Goal: Information Seeking & Learning: Learn about a topic

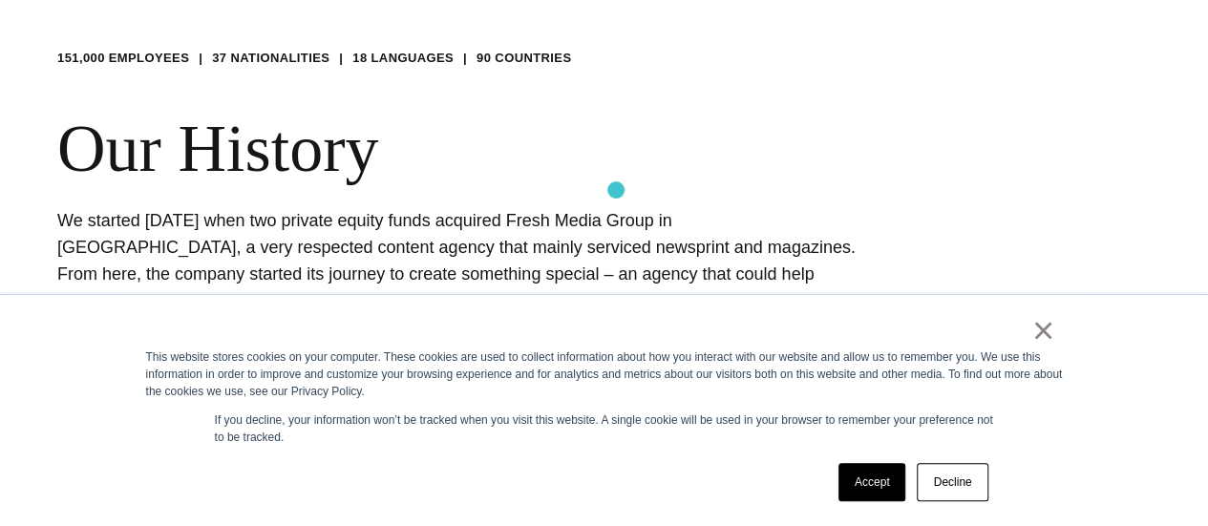
scroll to position [669, 0]
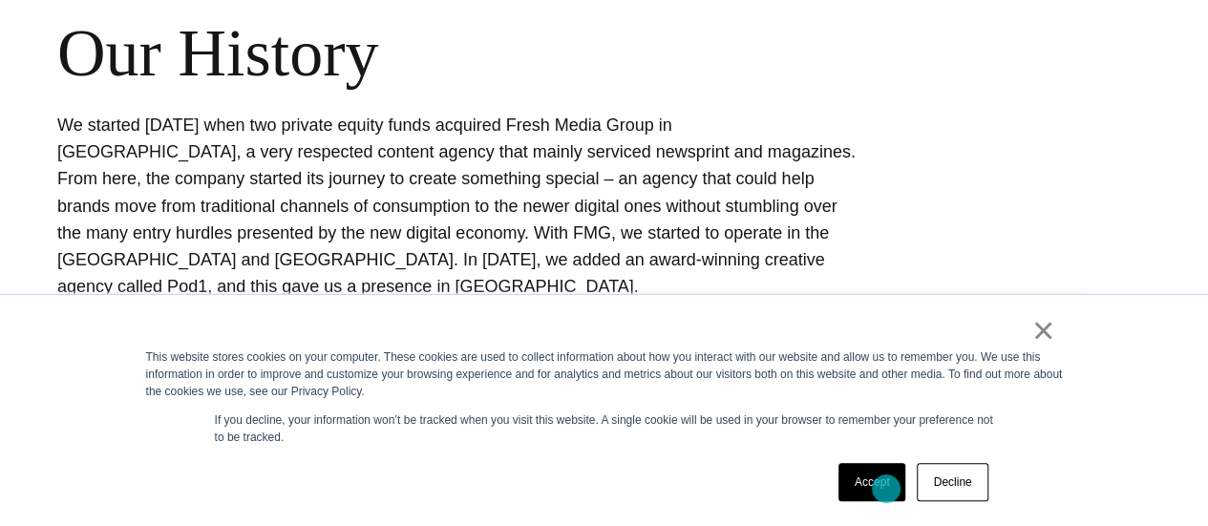
click at [887, 489] on link "Accept" at bounding box center [873, 482] width 68 height 38
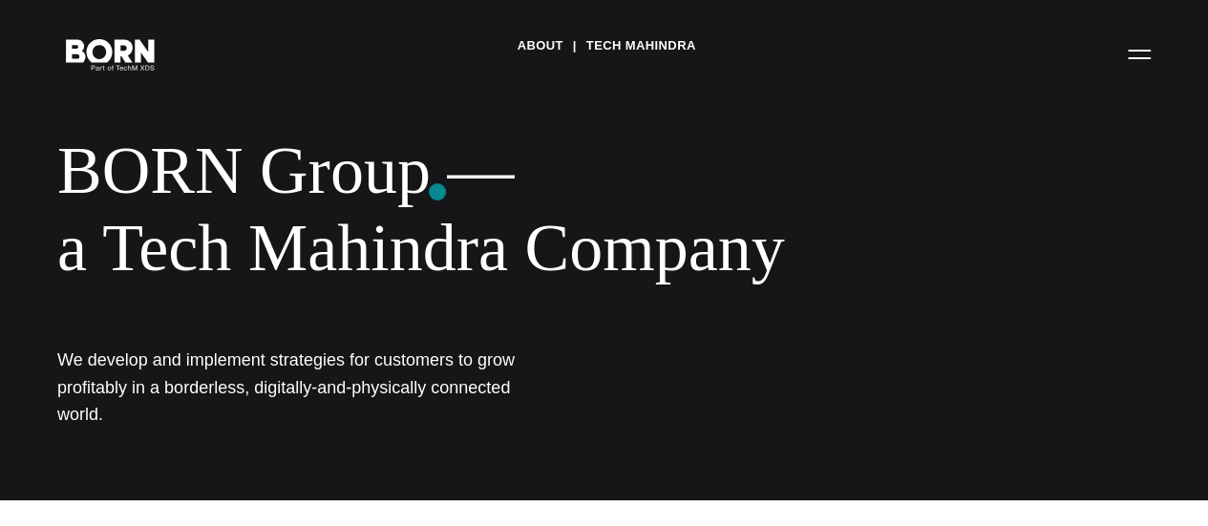
scroll to position [0, 0]
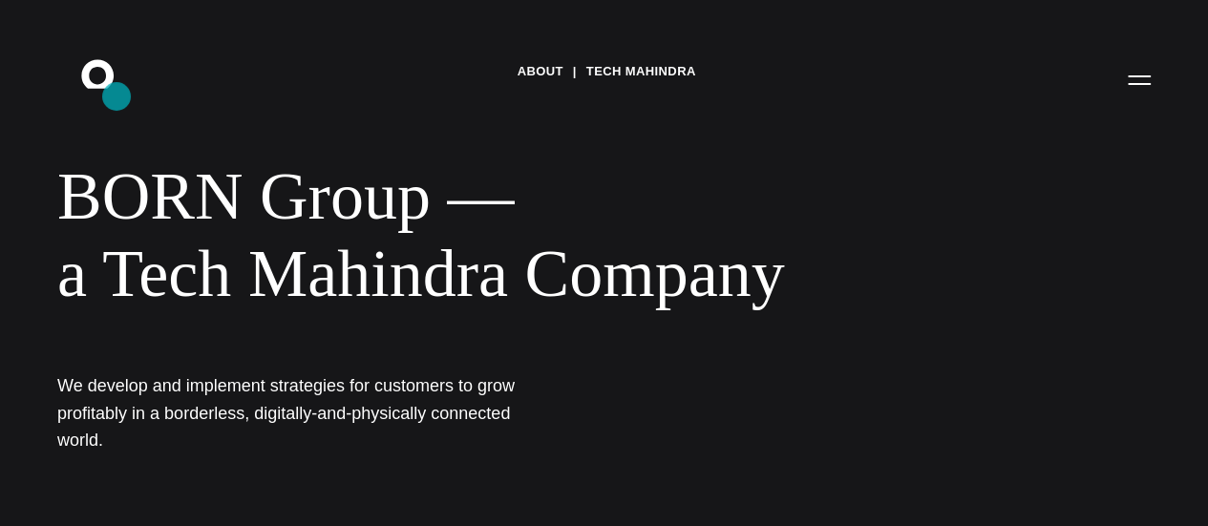
click at [117, 96] on icon ".st0{display:none;} .st1{display:inline;} .st2{font-family:'HelveticaNeue-Mediu…" at bounding box center [111, 79] width 122 height 50
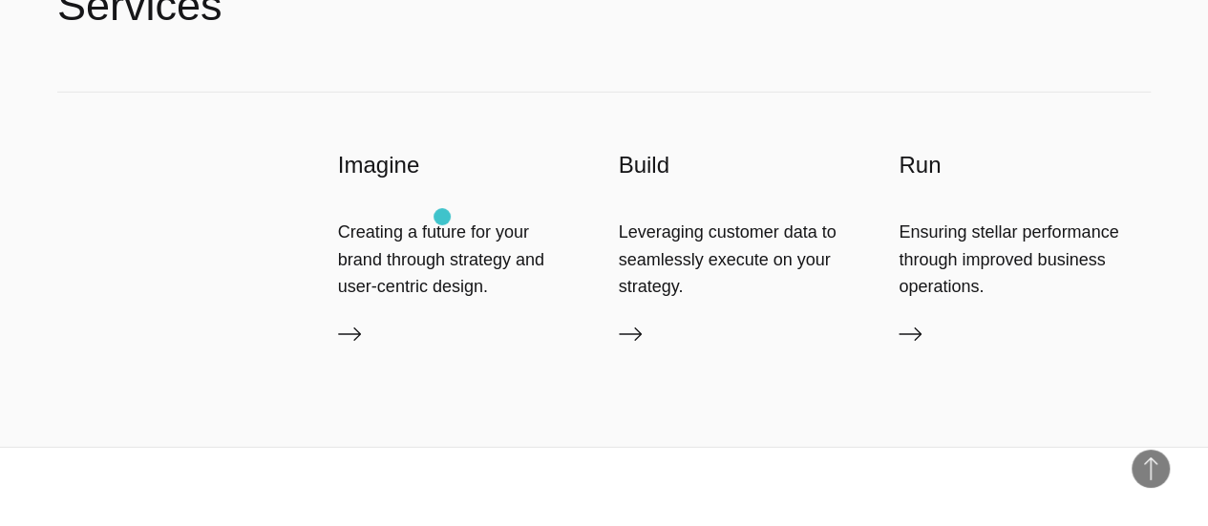
scroll to position [3240, 0]
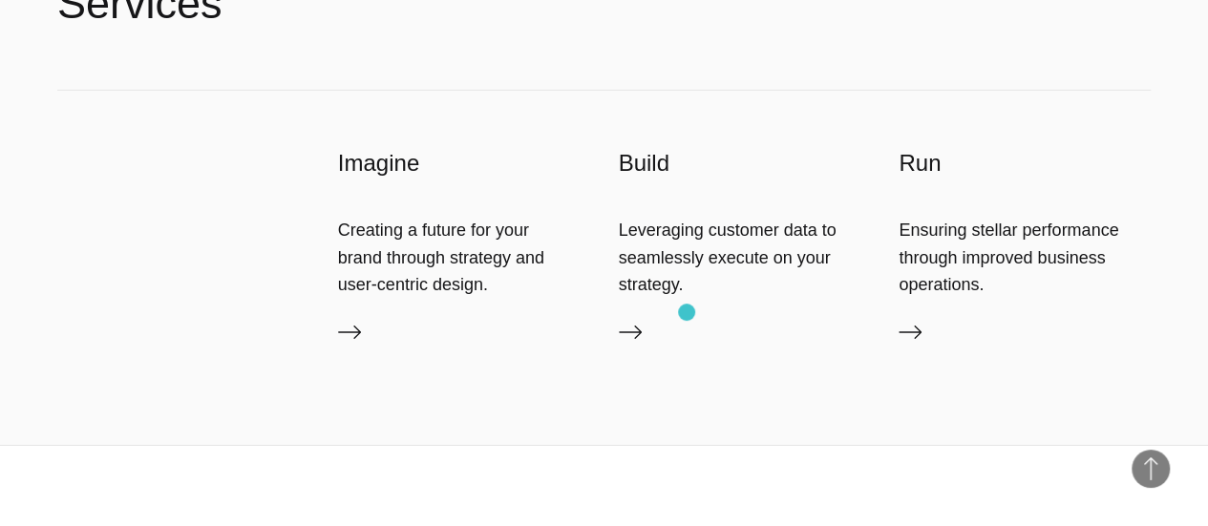
click at [687, 298] on div "Leveraging customer data to seamlessly execute on your strategy." at bounding box center [745, 257] width 252 height 81
click at [361, 344] on icon at bounding box center [349, 332] width 23 height 23
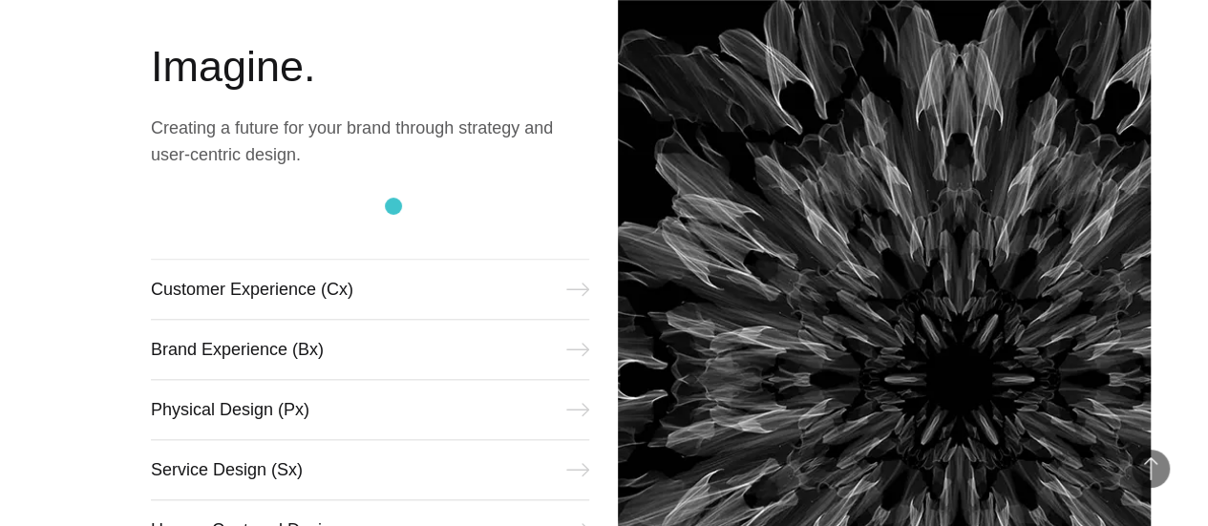
scroll to position [794, 0]
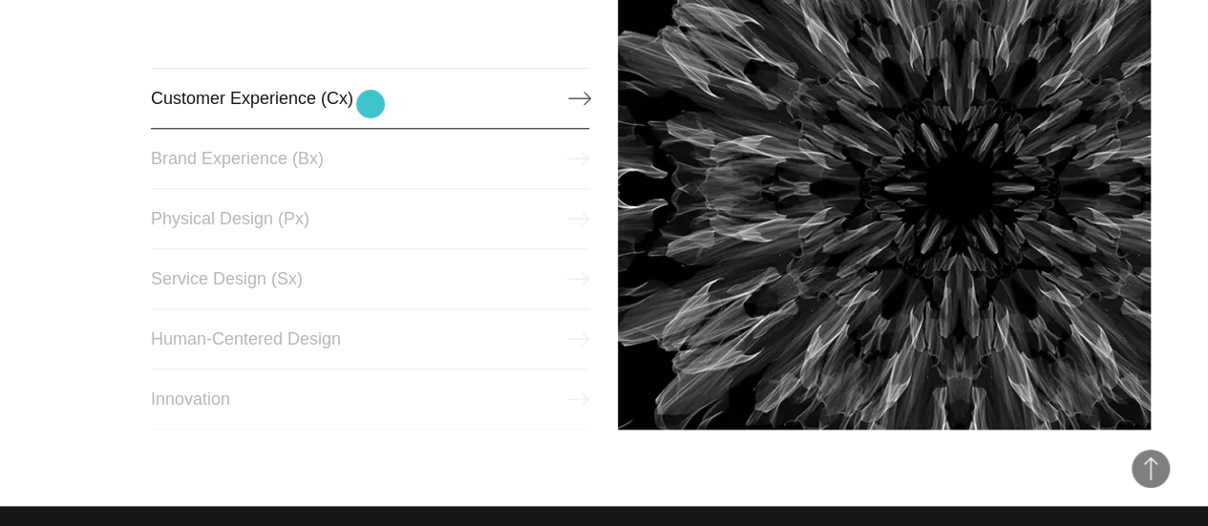
click at [371, 104] on link "Customer Experience (Cx)" at bounding box center [370, 98] width 439 height 61
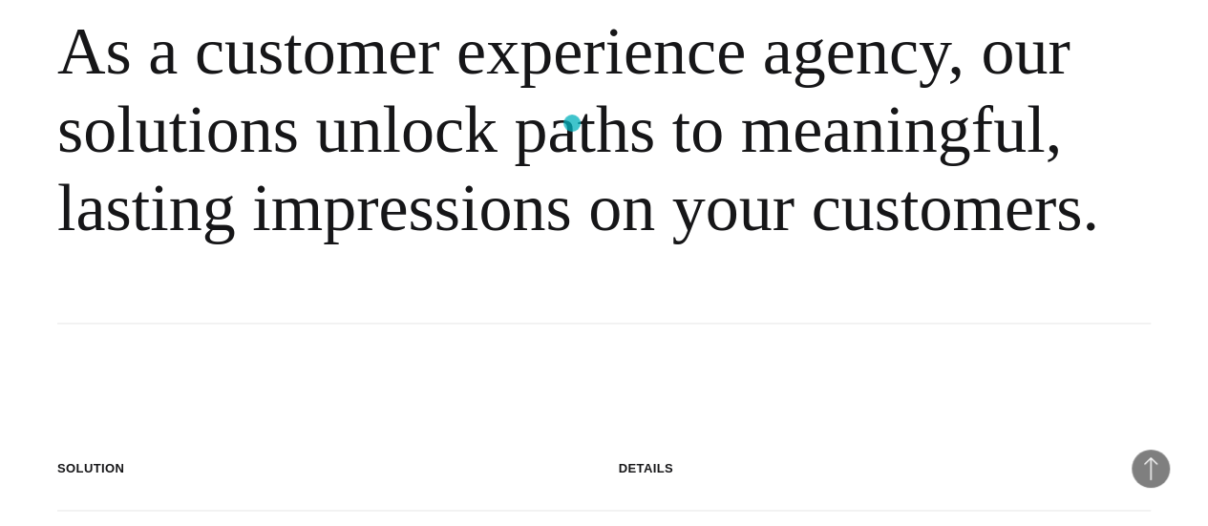
scroll to position [1337, 0]
